Goal: Information Seeking & Learning: Learn about a topic

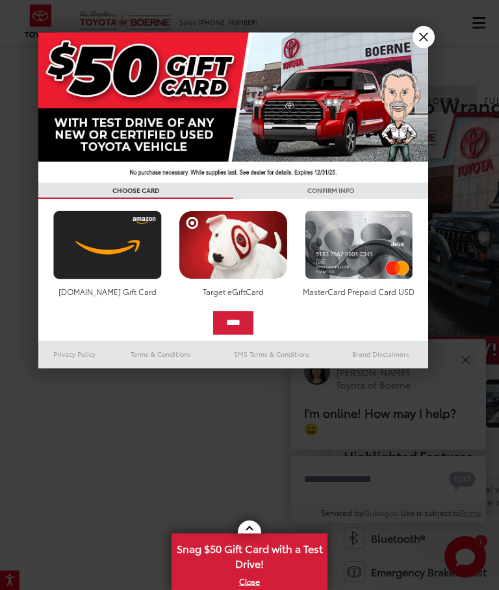
click at [422, 42] on link "X" at bounding box center [424, 37] width 22 height 22
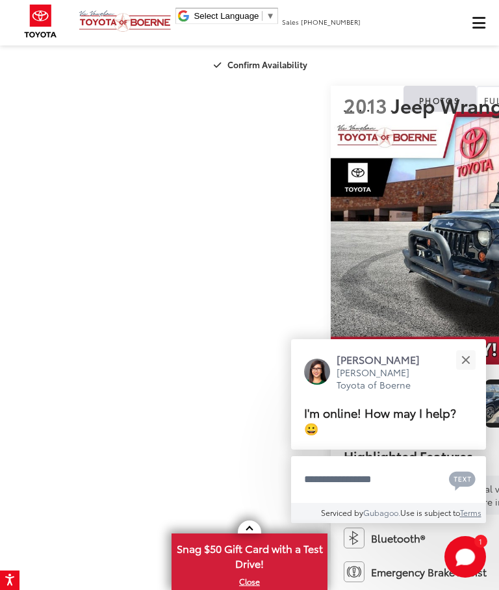
click at [472, 363] on button "Close" at bounding box center [466, 360] width 28 height 28
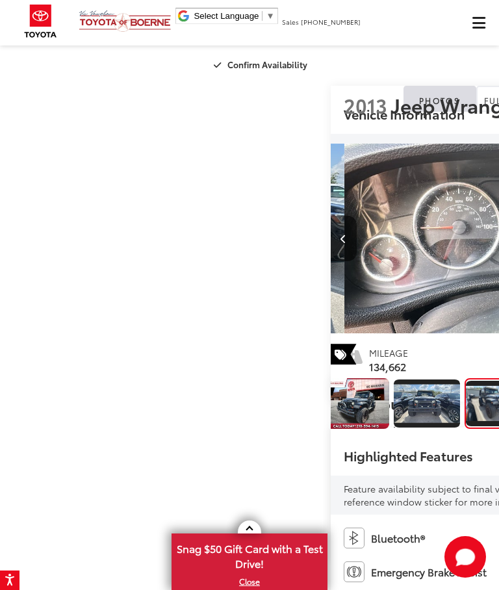
scroll to position [0, 94]
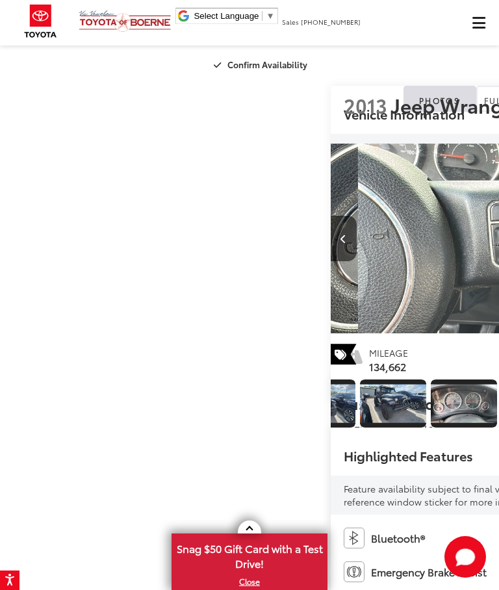
scroll to position [0, 304]
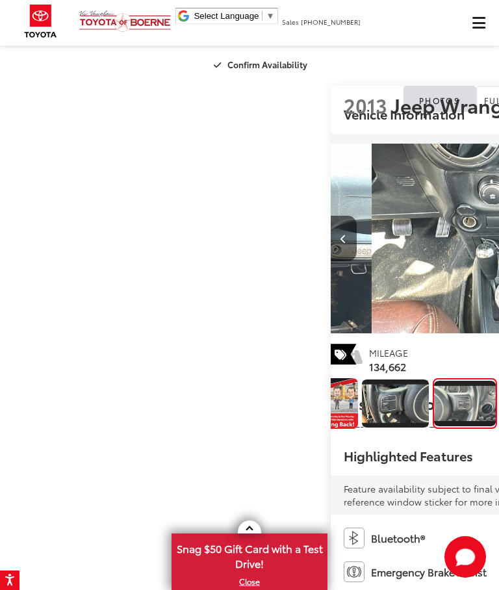
scroll to position [0, 513]
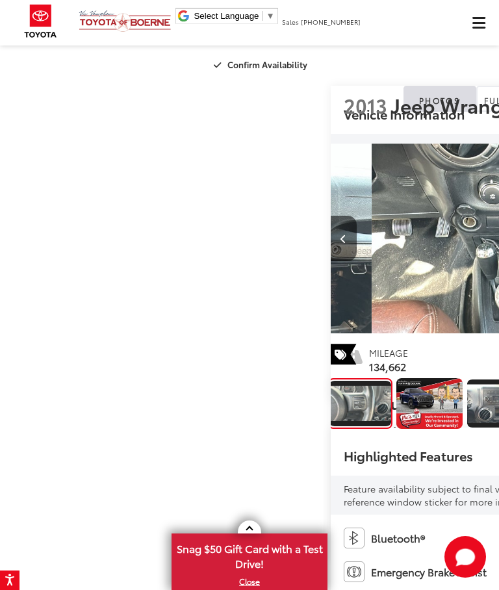
click at [331, 261] on button "Previous image" at bounding box center [344, 238] width 26 height 45
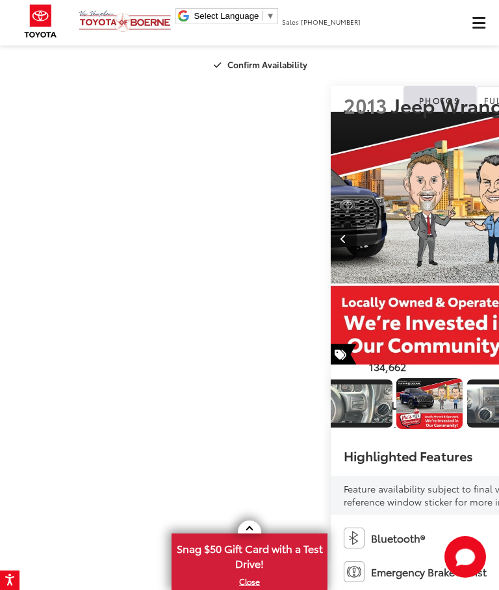
scroll to position [0, 409]
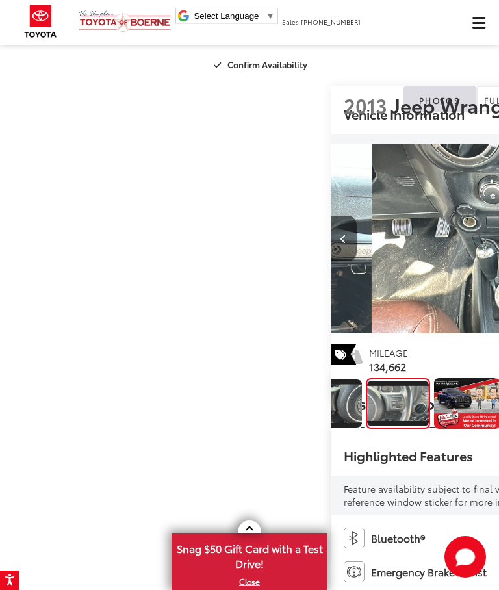
scroll to position [0, 513]
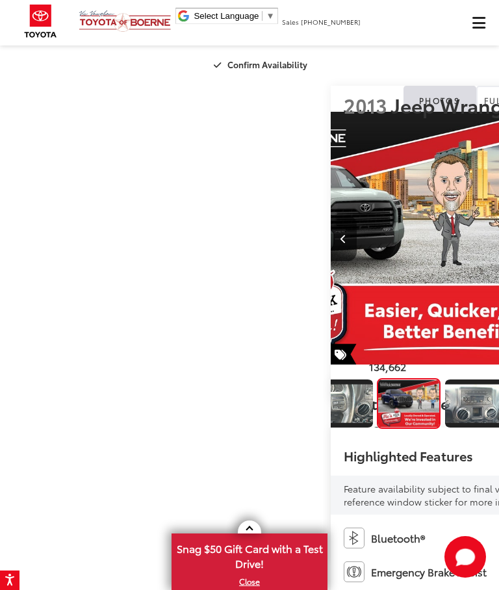
scroll to position [0, 3494]
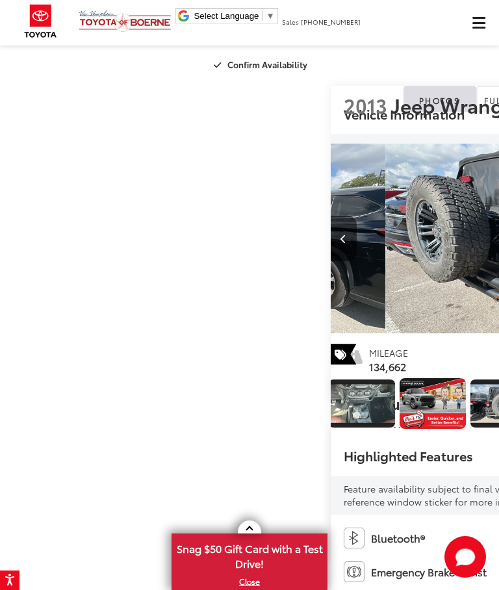
scroll to position [0, 723]
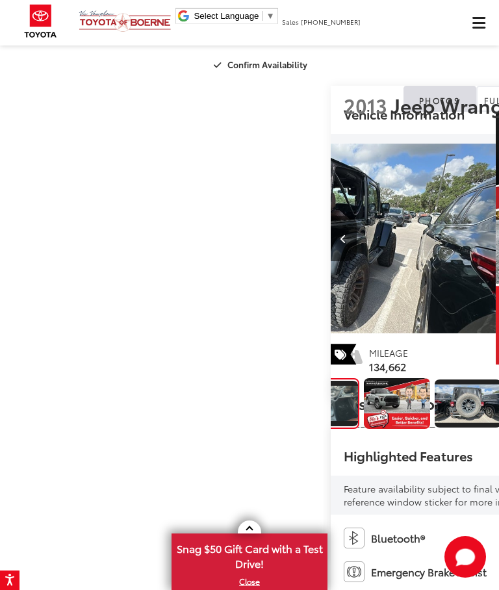
scroll to position [0, 4492]
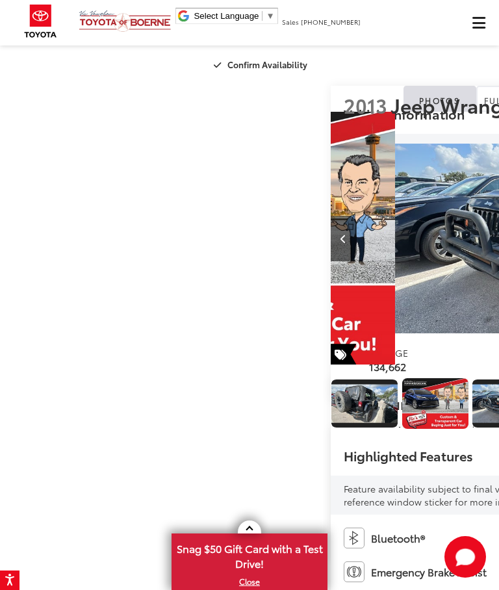
scroll to position [0, 4991]
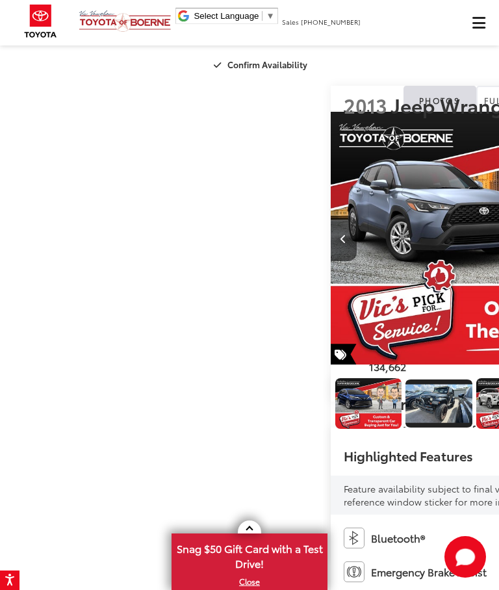
scroll to position [0, 5490]
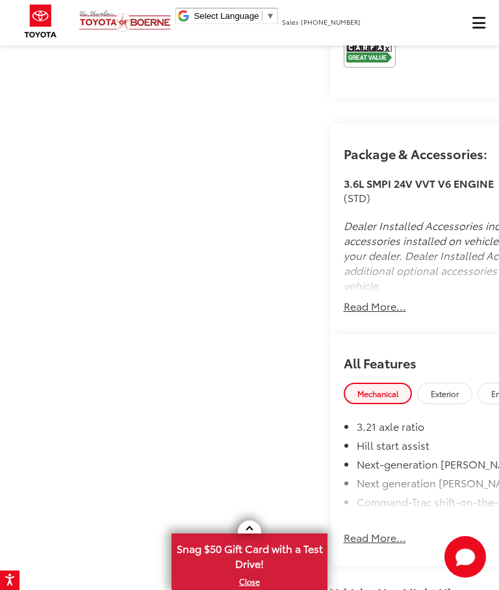
scroll to position [845, 0]
